Goal: Find specific page/section: Locate a particular part of the current website

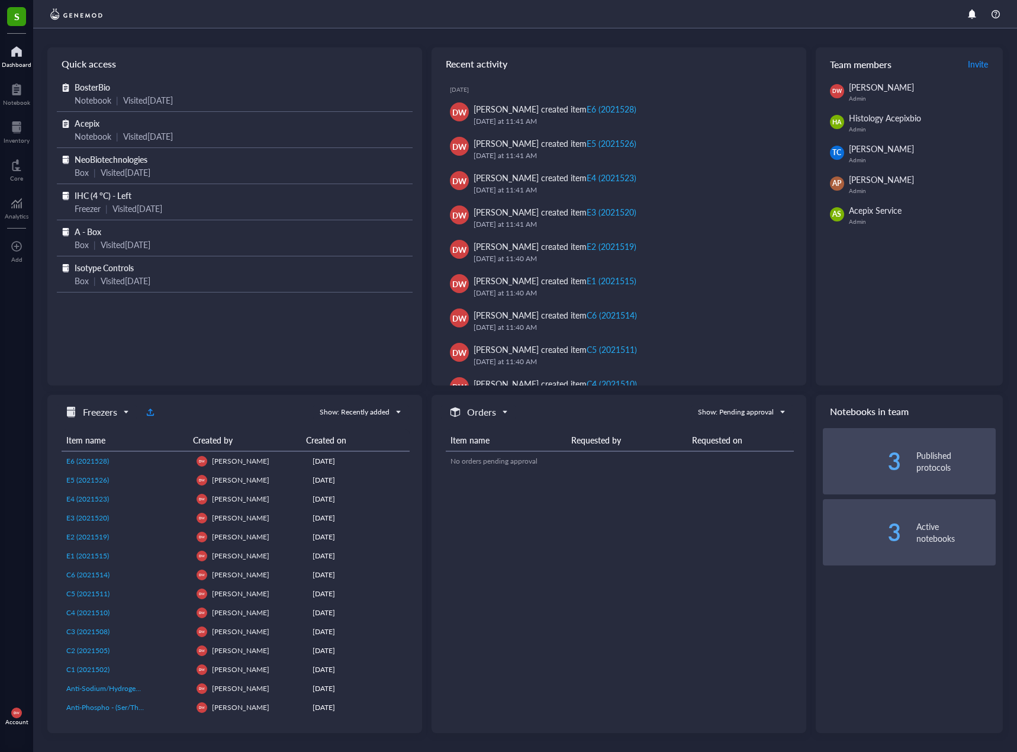
click at [274, 24] on div at bounding box center [525, 14] width 984 height 28
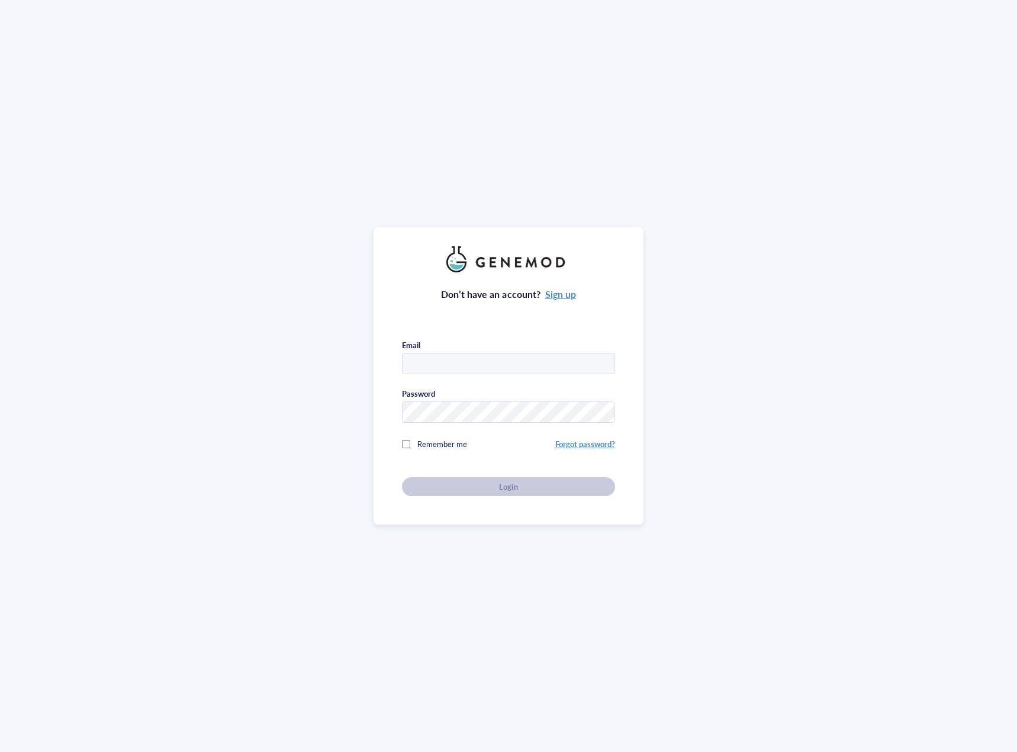
type input "[PERSON_NAME][EMAIL_ADDRESS][PERSON_NAME][DOMAIN_NAME]"
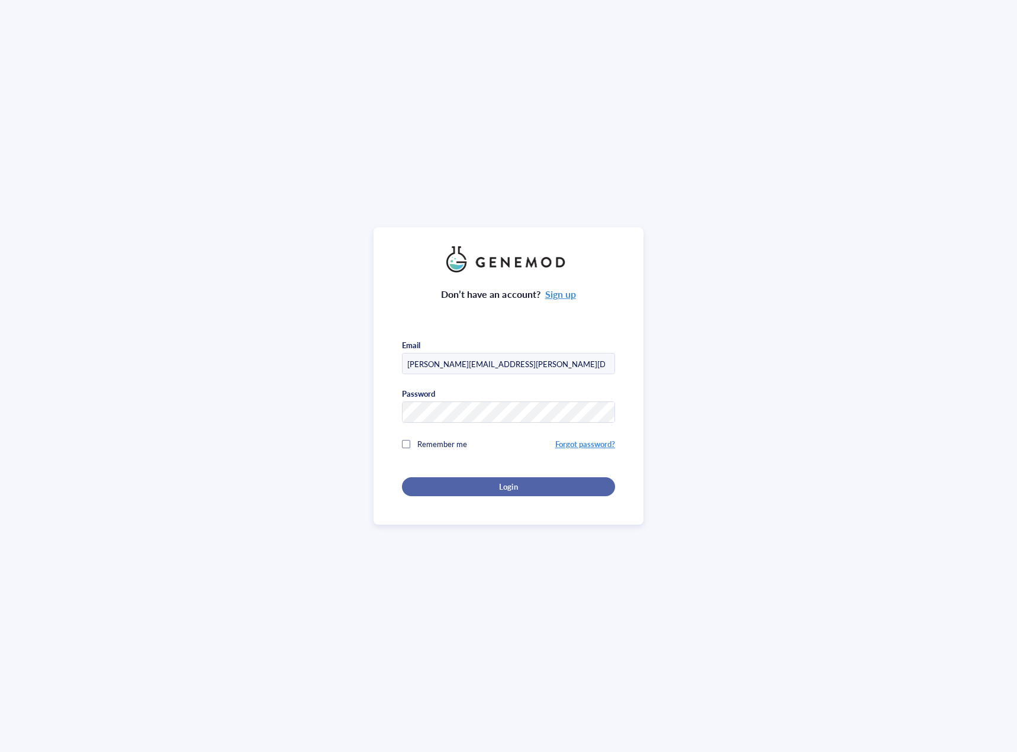
click at [539, 486] on div "Login" at bounding box center [508, 486] width 175 height 11
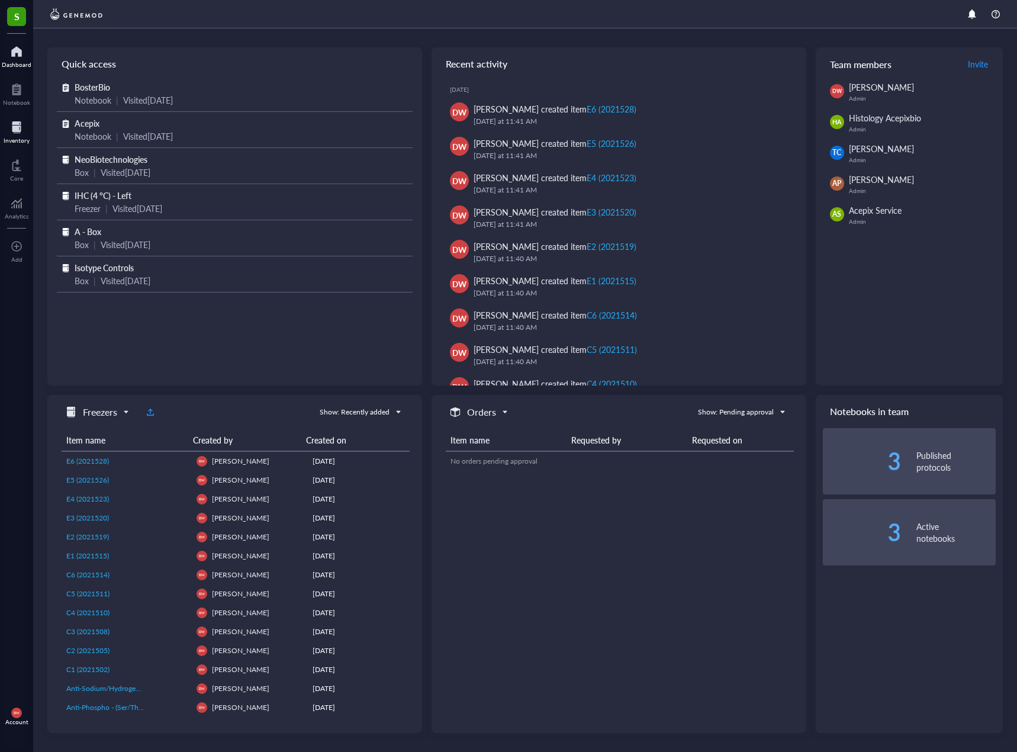
click at [27, 130] on div at bounding box center [17, 127] width 26 height 19
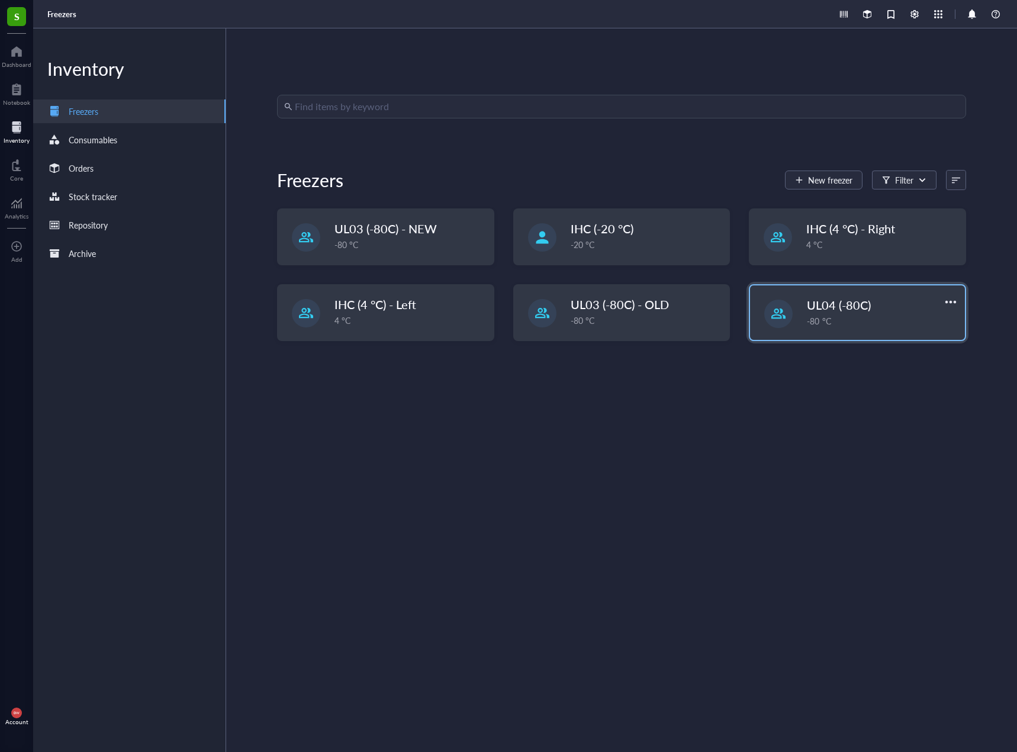
click at [790, 305] on div "UL04 (-80C) -80 °C" at bounding box center [857, 312] width 215 height 54
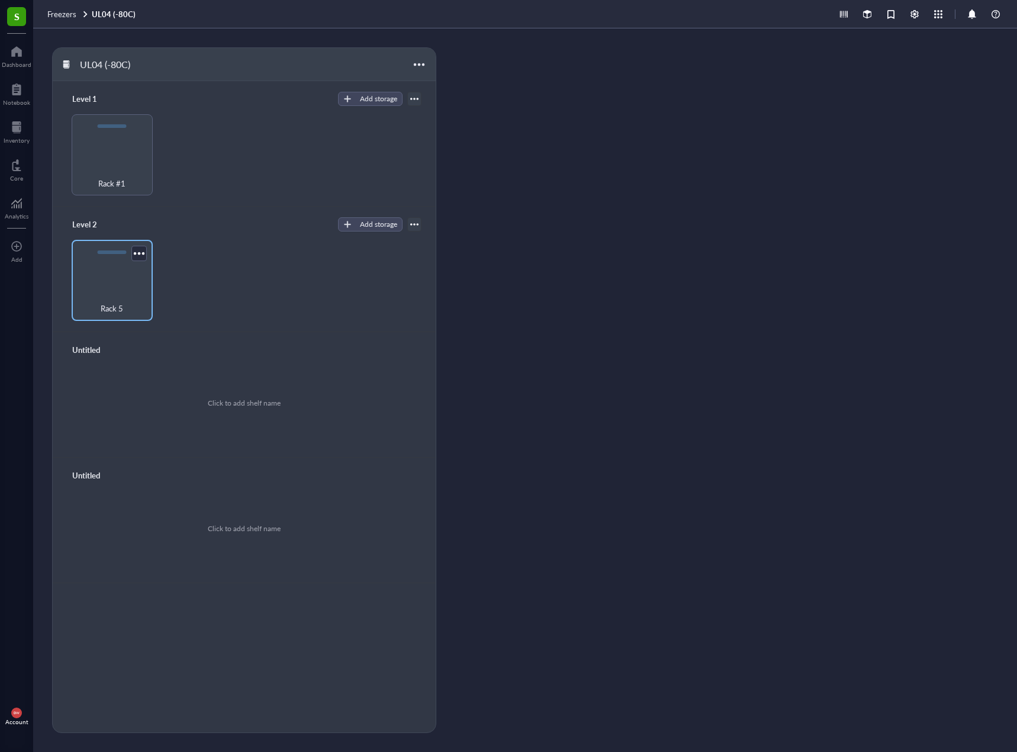
click at [117, 260] on div "Rack 5" at bounding box center [112, 280] width 81 height 81
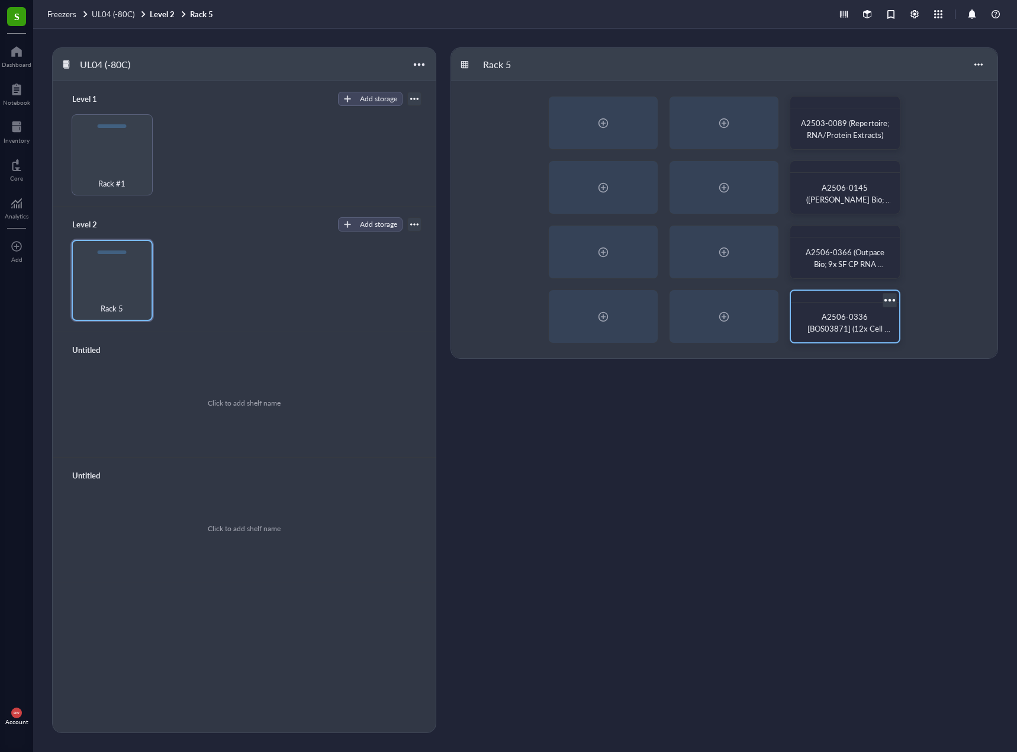
click at [869, 324] on span "A2506-0336 [BOS03871] (12x Cell Lysates, 2x Ab for WB)" at bounding box center [848, 328] width 83 height 35
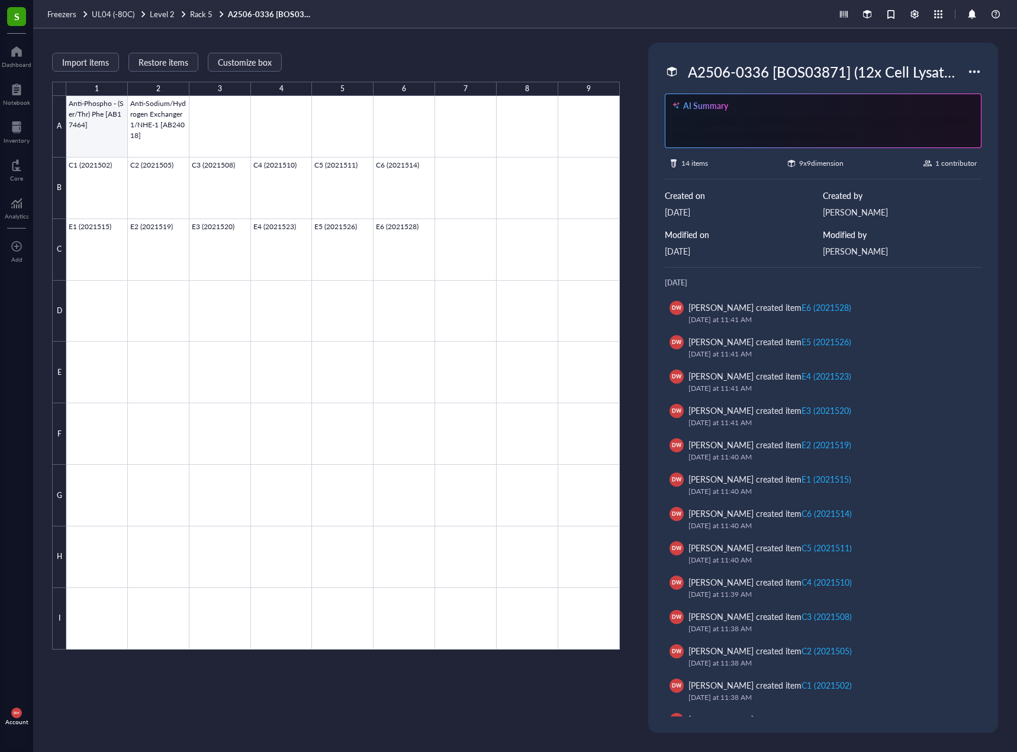
click at [89, 128] on div at bounding box center [342, 372] width 553 height 553
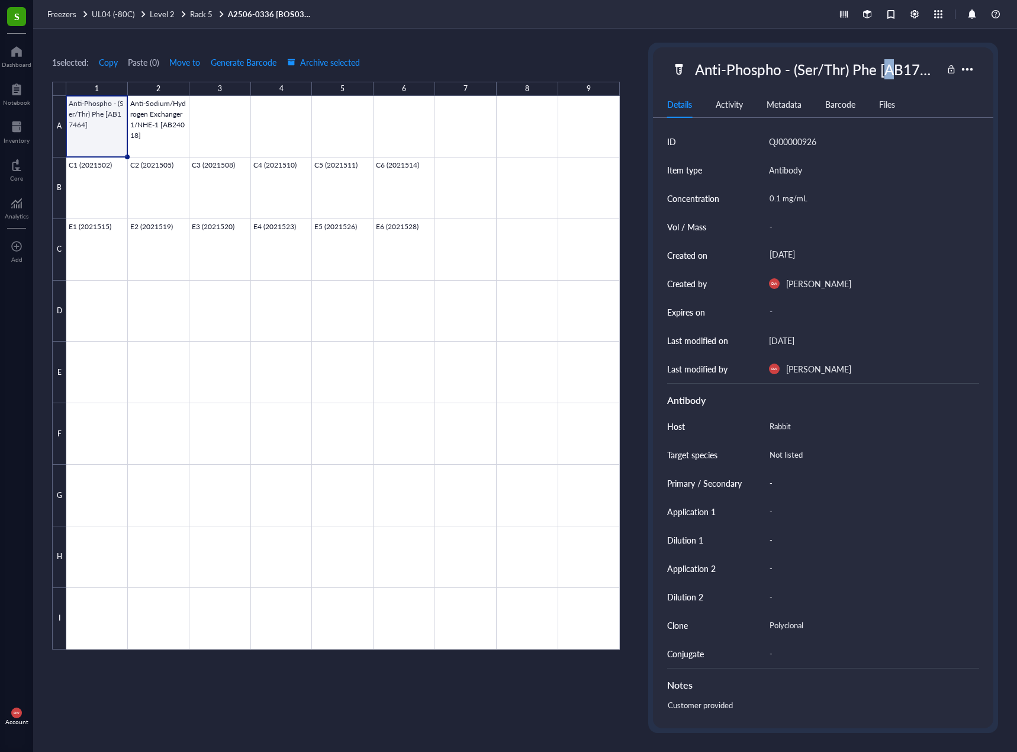
click at [889, 66] on div "Anti-Phospho - (Ser/Thr) Phe [AB17464]" at bounding box center [816, 69] width 253 height 25
drag, startPoint x: 872, startPoint y: 72, endPoint x: 930, endPoint y: 73, distance: 58.0
click at [930, 73] on input "Anti-Phospho - (Ser/Thr) Phe [AB17464]" at bounding box center [816, 69] width 252 height 24
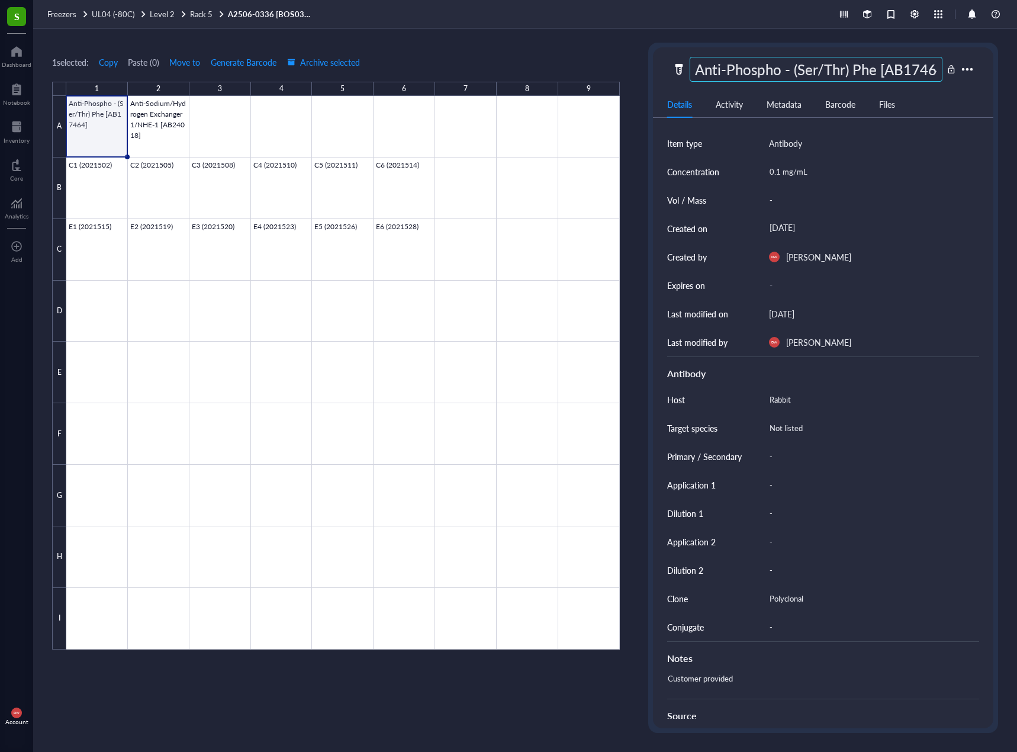
scroll to position [0, 0]
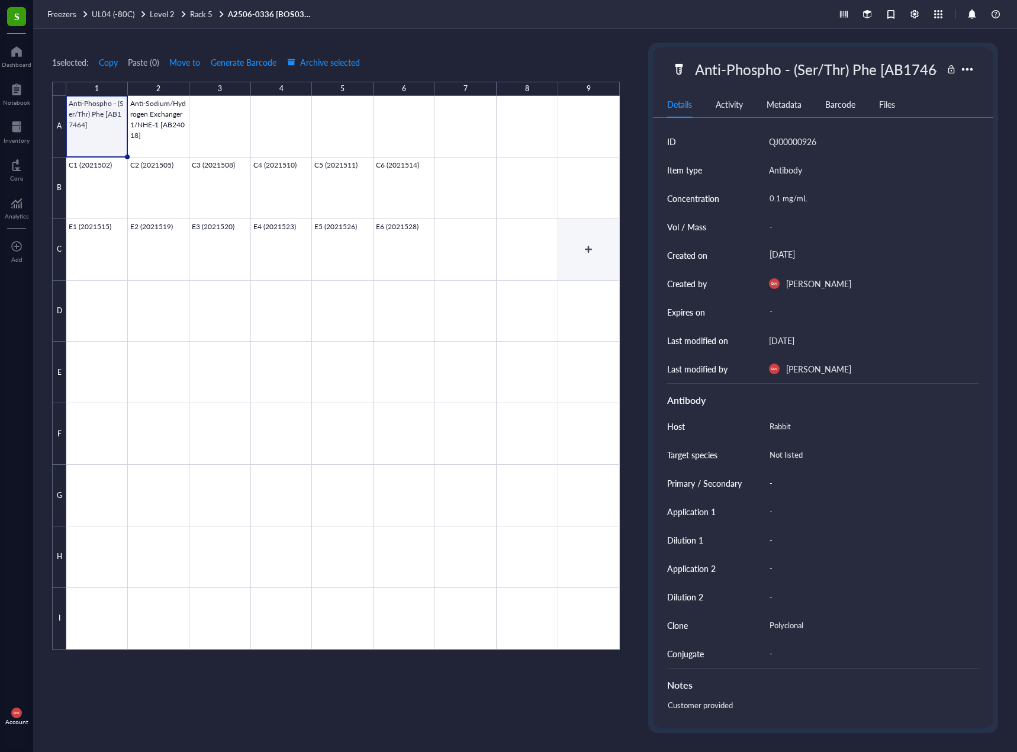
click at [563, 243] on div at bounding box center [342, 372] width 553 height 553
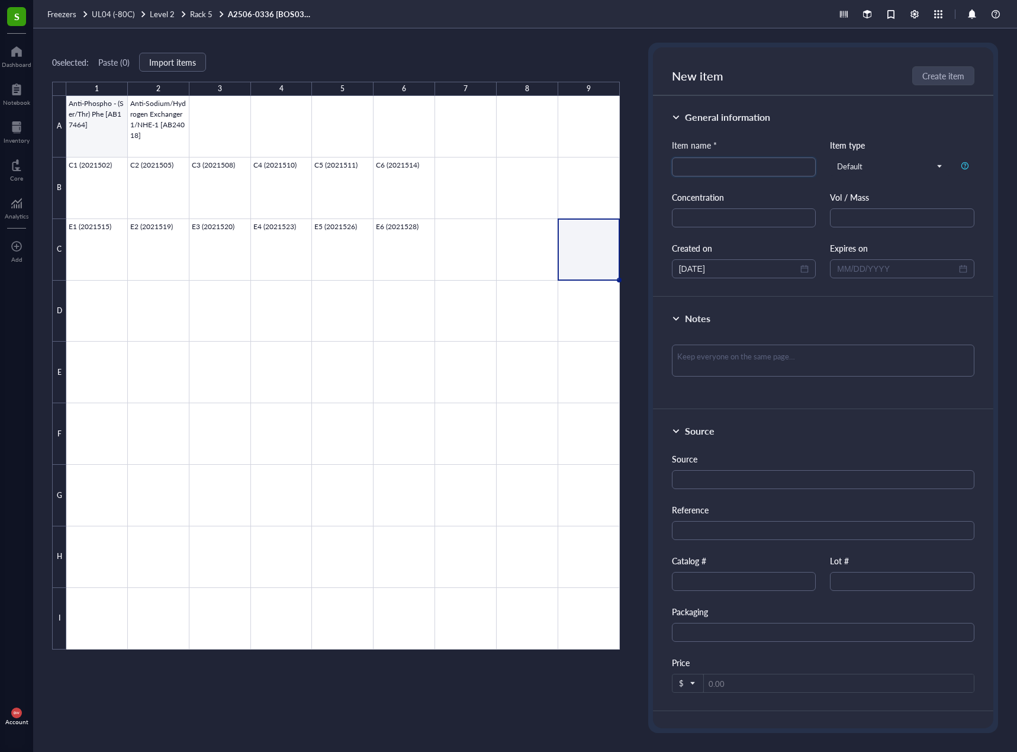
click at [105, 122] on div at bounding box center [342, 372] width 553 height 553
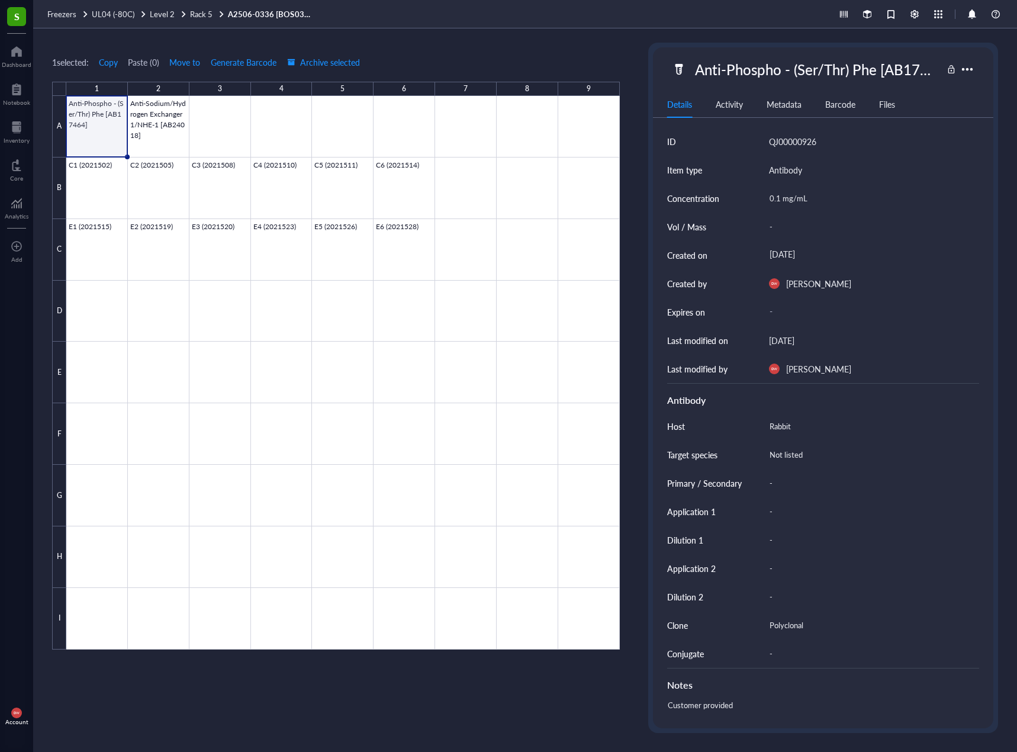
scroll to position [206, 0]
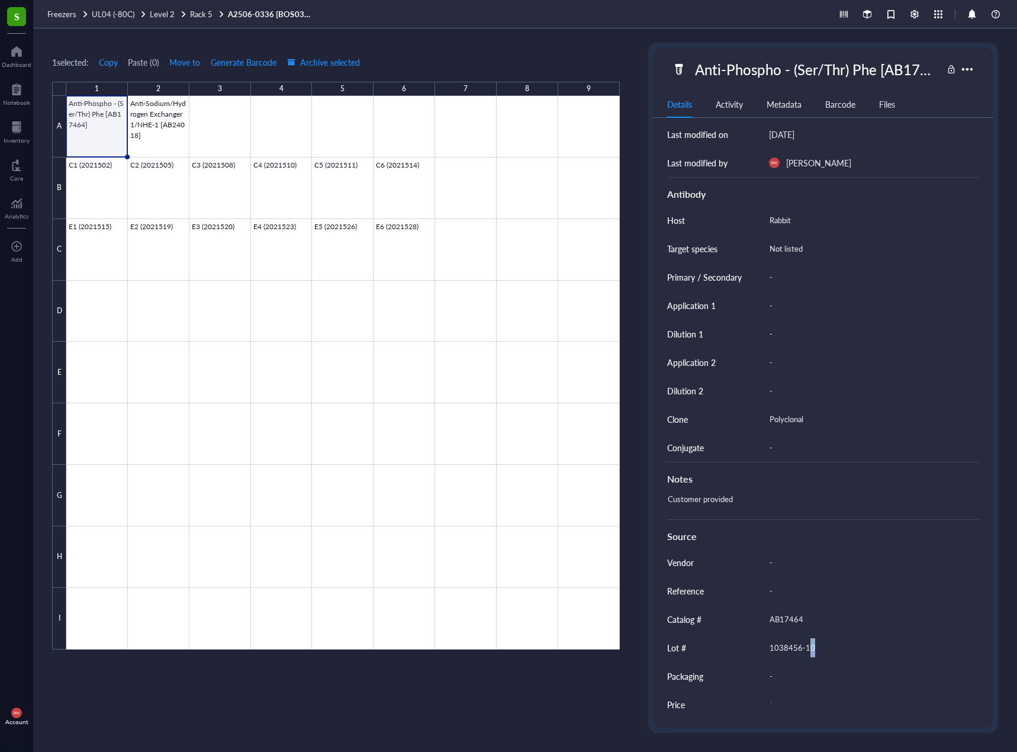
click at [808, 650] on div "1038456-10" at bounding box center [869, 647] width 210 height 25
